Goal: Task Accomplishment & Management: Use online tool/utility

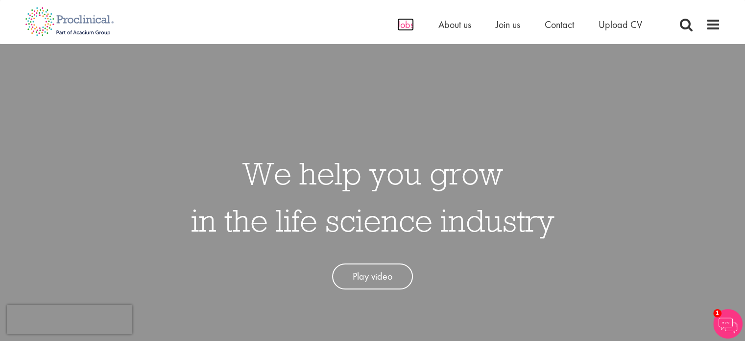
click at [402, 21] on span "Jobs" at bounding box center [405, 24] width 17 height 13
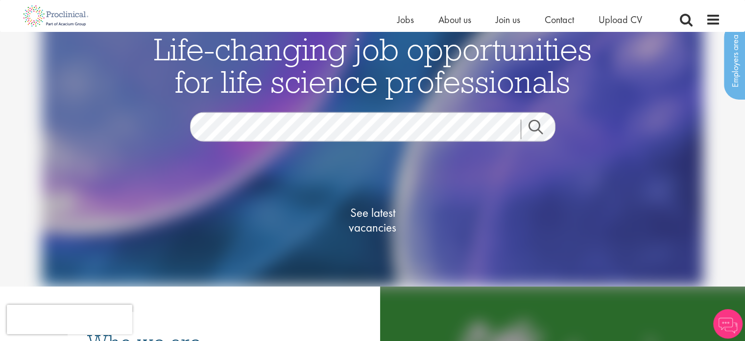
scroll to position [37, 0]
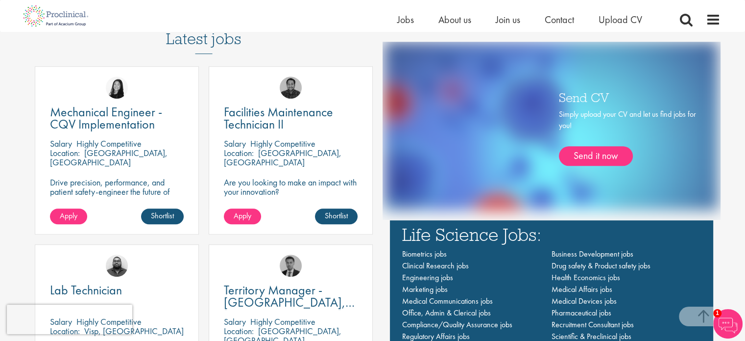
scroll to position [568, 0]
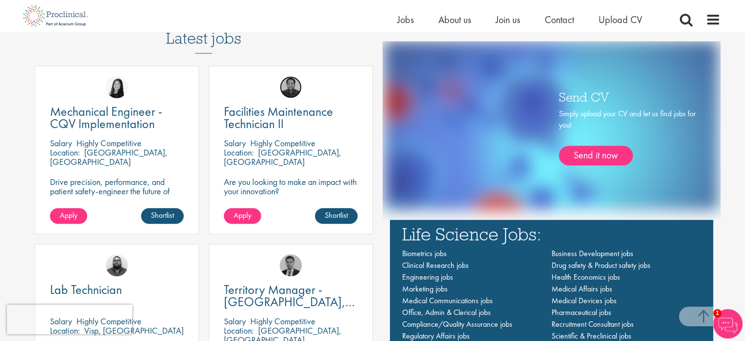
click at [288, 93] on img at bounding box center [291, 87] width 22 height 22
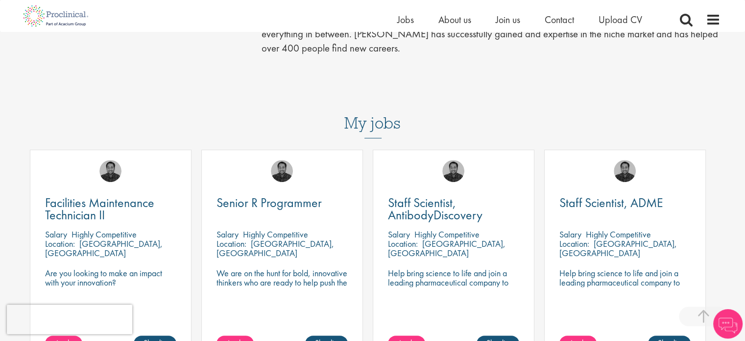
scroll to position [397, 0]
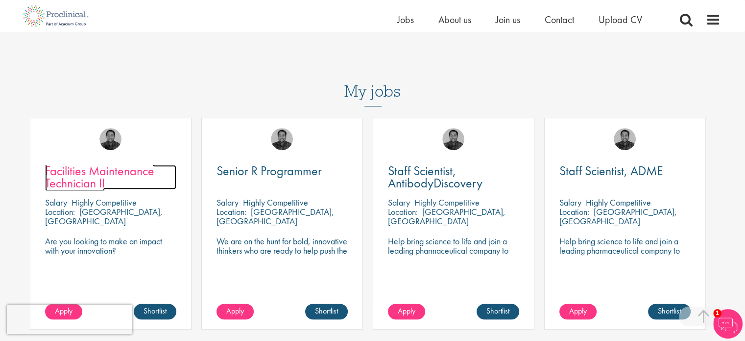
click at [111, 162] on span "Facilities Maintenance Technician II" at bounding box center [99, 176] width 109 height 29
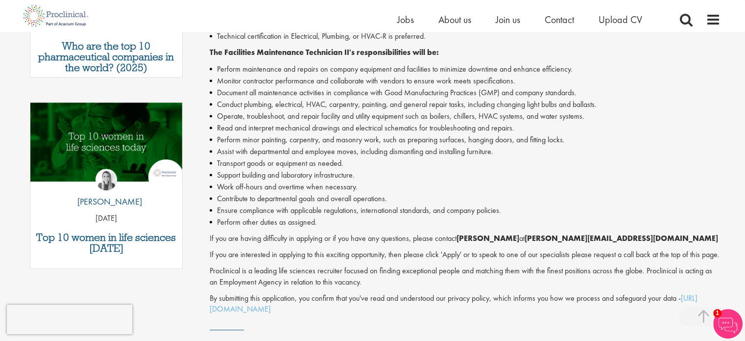
scroll to position [486, 0]
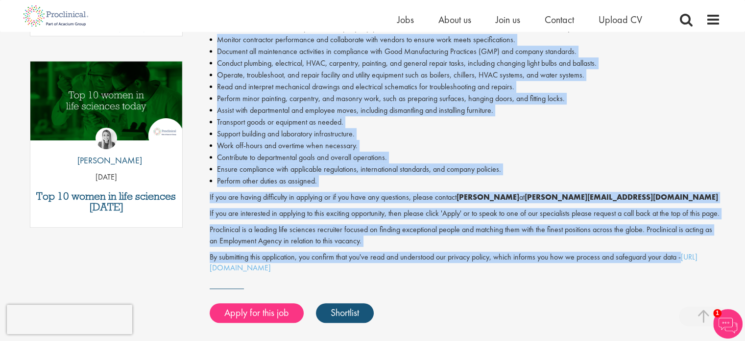
drag, startPoint x: 687, startPoint y: 271, endPoint x: 219, endPoint y: 38, distance: 523.9
click at [219, 38] on div "Facilities Maintenance Technician II - Contract - Philadelphia, PA Proclinical …" at bounding box center [465, 36] width 511 height 474
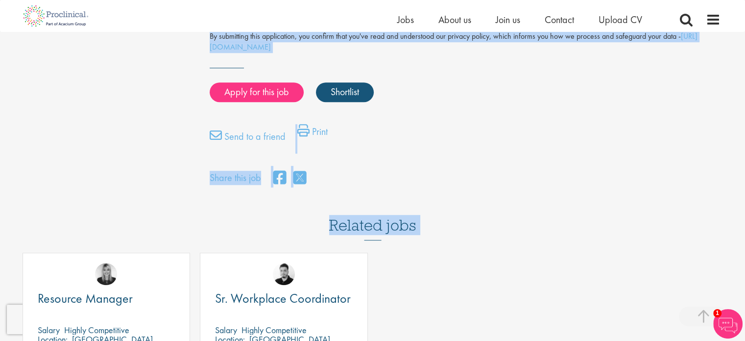
scroll to position [709, 0]
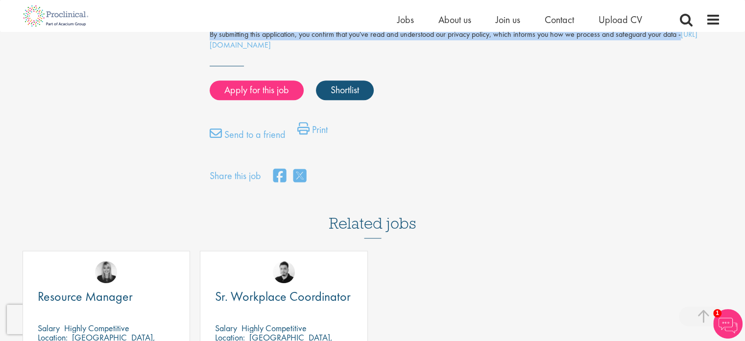
drag, startPoint x: 204, startPoint y: 75, endPoint x: 695, endPoint y: 45, distance: 491.4
copy div "Facilities Maintenance Technician II - Contract - Philadelphia, PA Proclinical …"
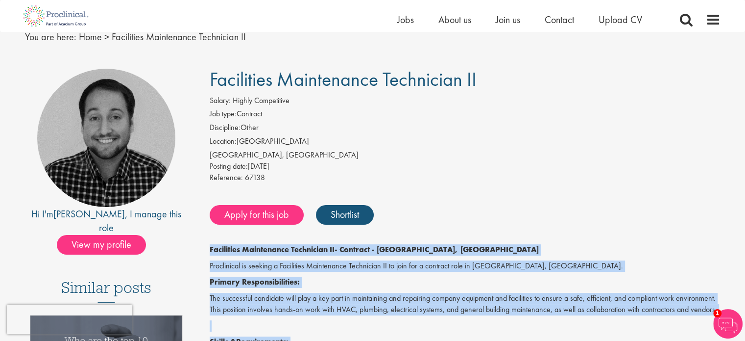
scroll to position [40, 0]
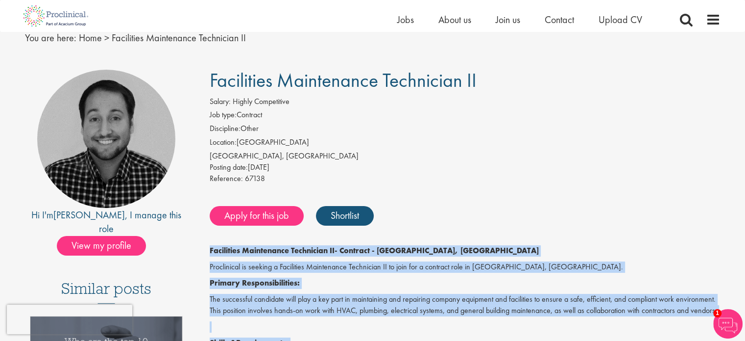
drag, startPoint x: 486, startPoint y: 70, endPoint x: 211, endPoint y: 86, distance: 275.8
click at [211, 86] on h1 "Facilities Maintenance Technician II" at bounding box center [465, 81] width 511 height 22
copy span "Facilities Maintenance Technician II"
click at [478, 90] on h1 "Facilities Maintenance Technician II" at bounding box center [465, 81] width 511 height 22
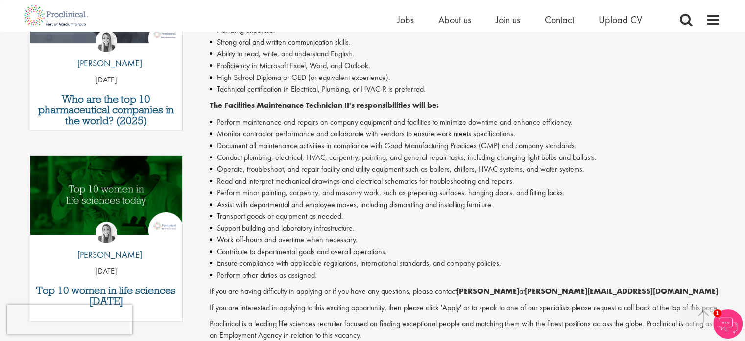
scroll to position [413, 0]
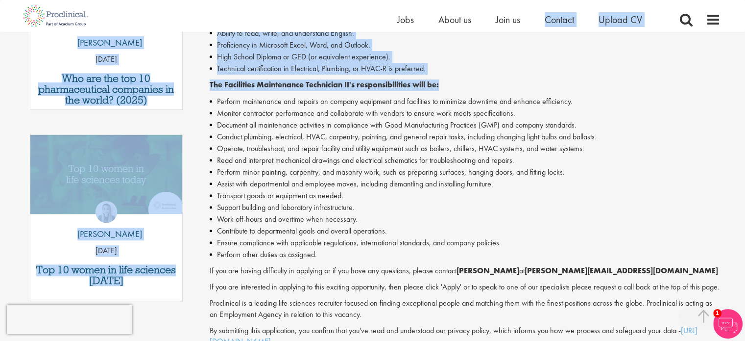
drag, startPoint x: 478, startPoint y: 90, endPoint x: 628, endPoint y: -37, distance: 196.7
click at [628, 0] on html "This website uses cookies. By continuing to use this site, you are giving your …" at bounding box center [372, 254] width 745 height 1334
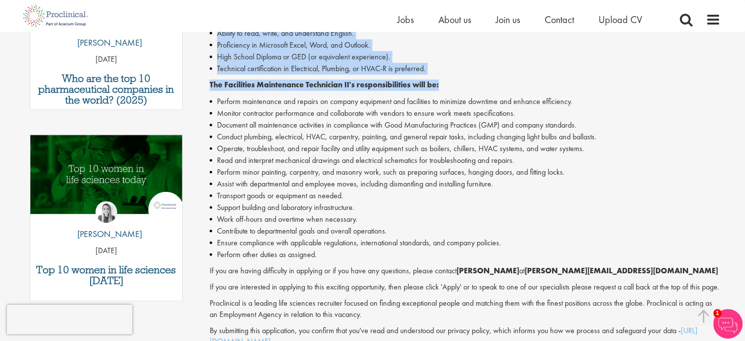
scroll to position [305, 0]
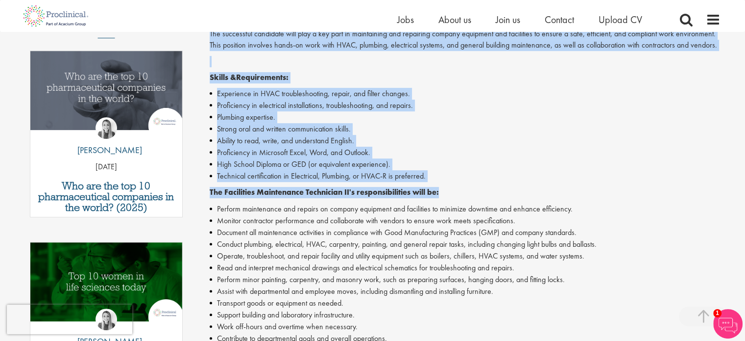
click at [573, 109] on li "Proficiency in electrical installations, troubleshooting, and repairs." at bounding box center [465, 105] width 511 height 12
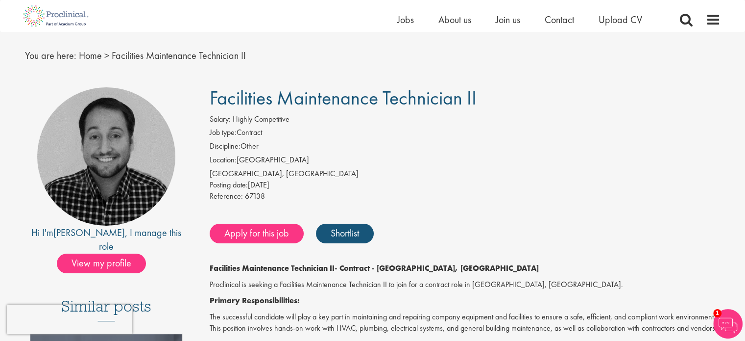
scroll to position [0, 0]
